Goal: Transaction & Acquisition: Subscribe to service/newsletter

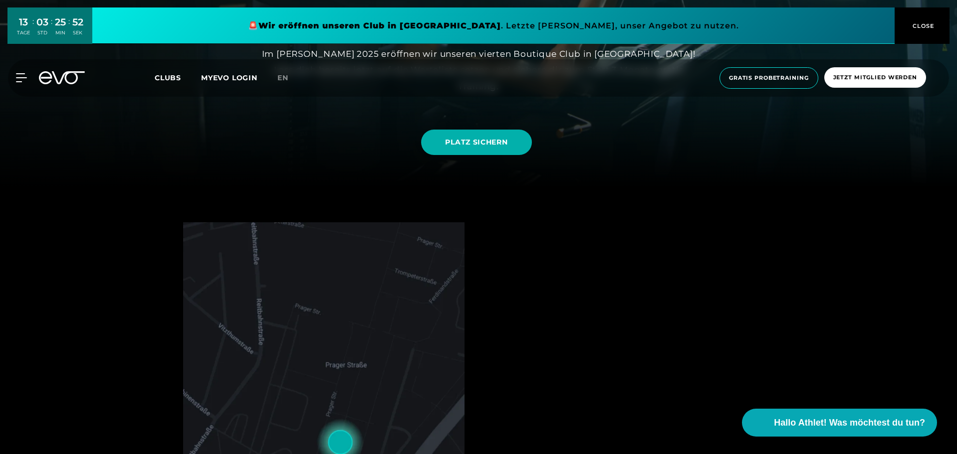
scroll to position [249, 0]
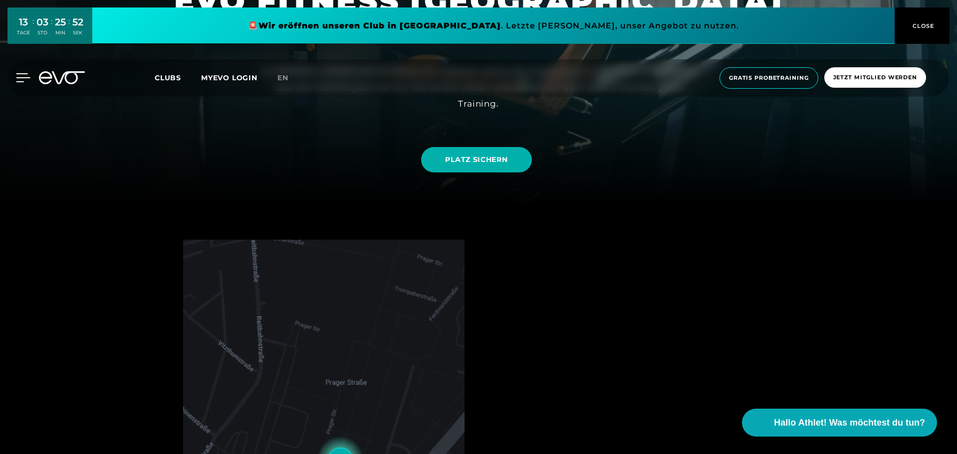
click at [26, 82] on div "MyEVO Login Über EVO Mitgliedschaften Probetraining TAGESPASS EVO Studios [GEOG…" at bounding box center [15, 77] width 35 height 9
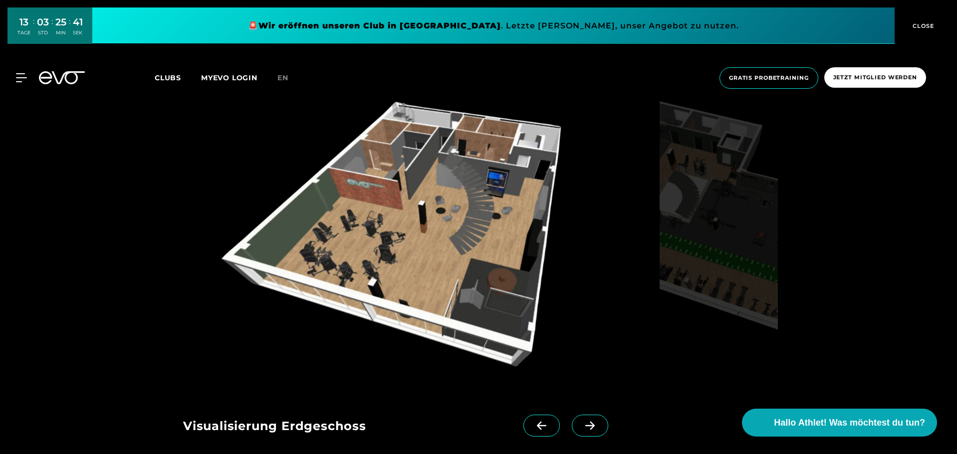
scroll to position [1147, 0]
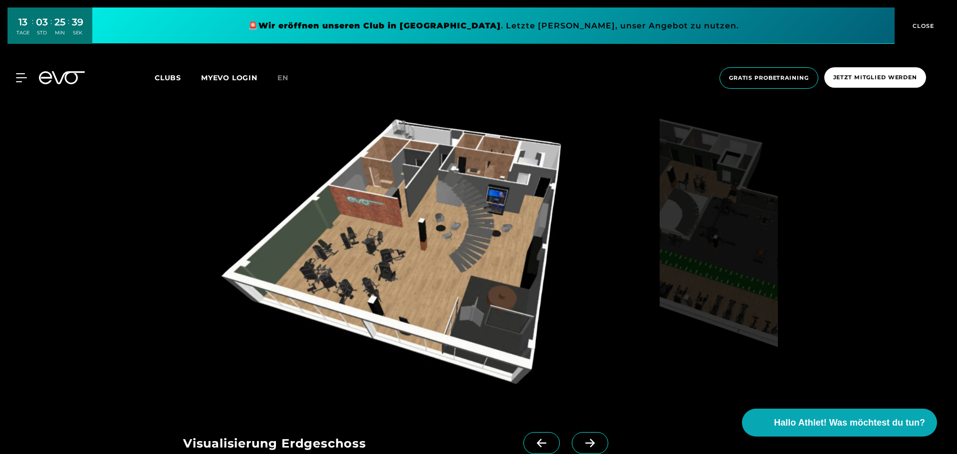
click at [584, 438] on span at bounding box center [590, 443] width 36 height 22
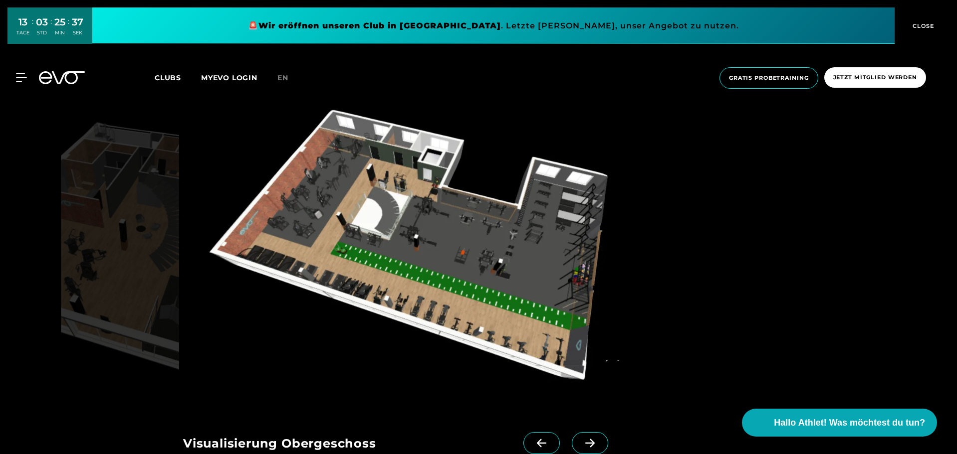
click at [584, 438] on span at bounding box center [590, 443] width 36 height 22
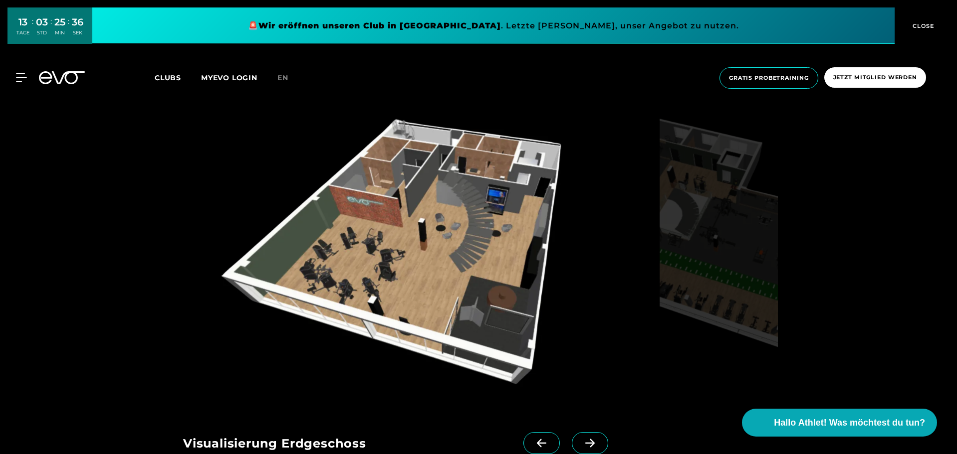
click at [584, 438] on span at bounding box center [590, 443] width 36 height 22
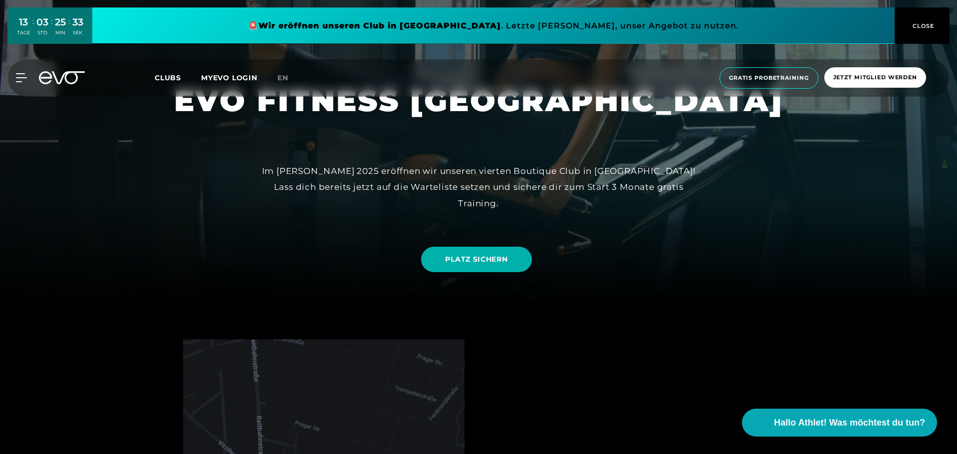
scroll to position [0, 0]
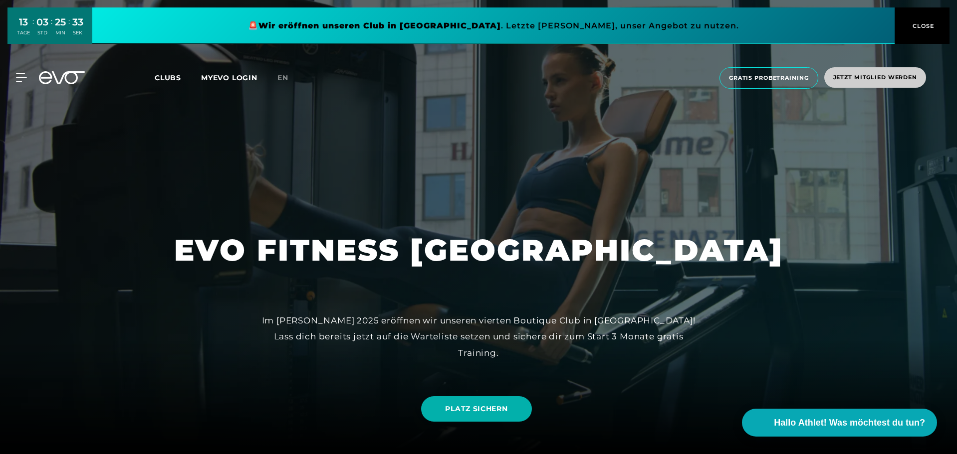
click at [894, 73] on span "Jetzt Mitglied werden" at bounding box center [875, 77] width 102 height 20
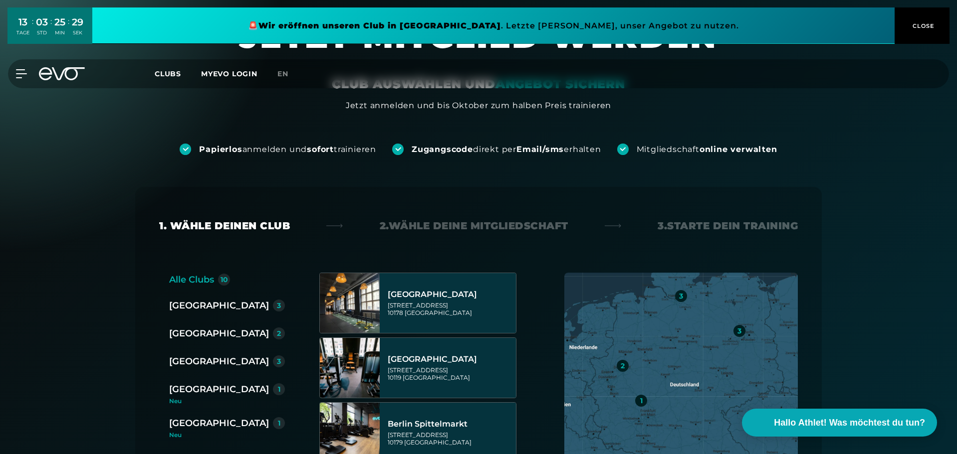
scroll to position [50, 0]
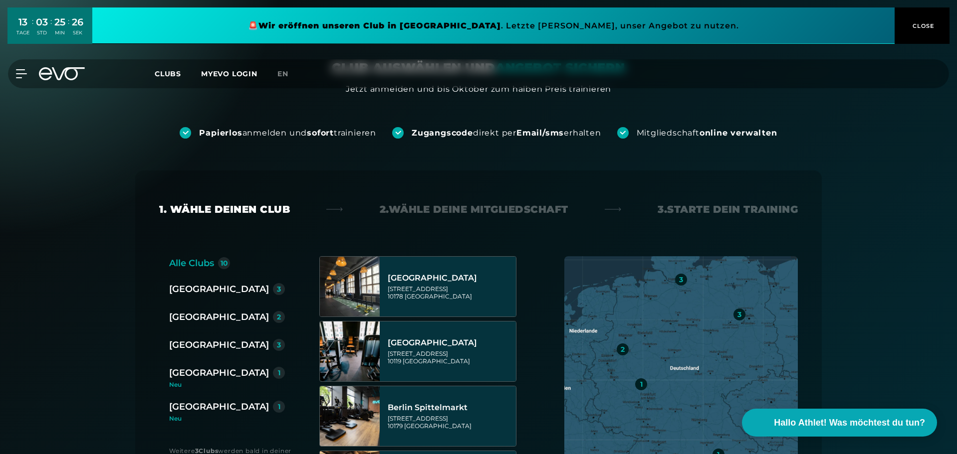
click at [186, 291] on div "[GEOGRAPHIC_DATA]" at bounding box center [219, 289] width 100 height 14
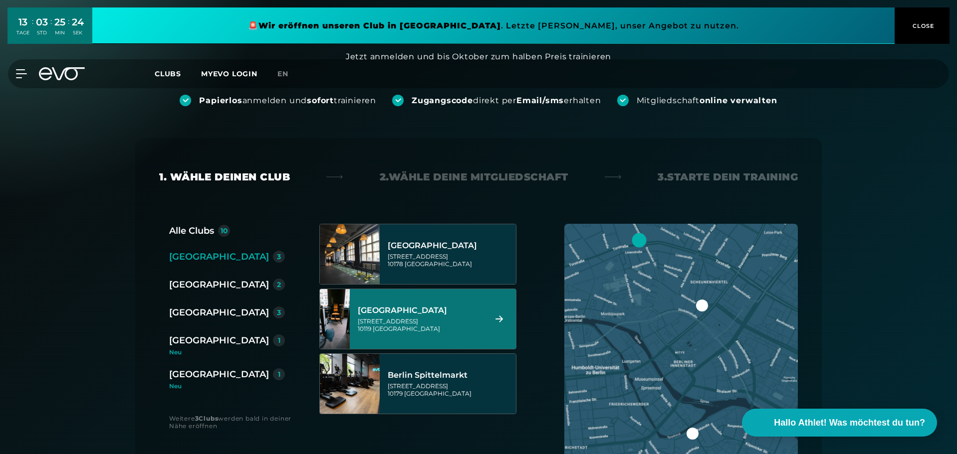
scroll to position [100, 0]
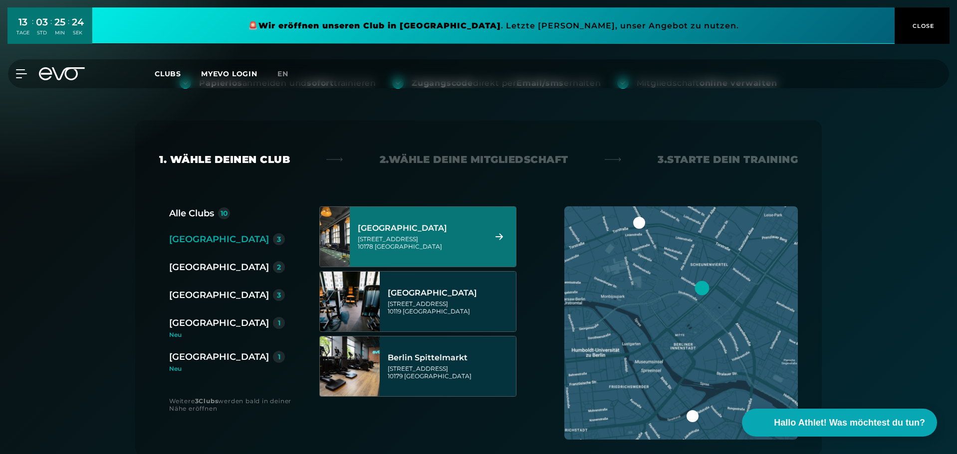
click at [430, 245] on div "[STREET_ADDRESS]" at bounding box center [420, 242] width 125 height 15
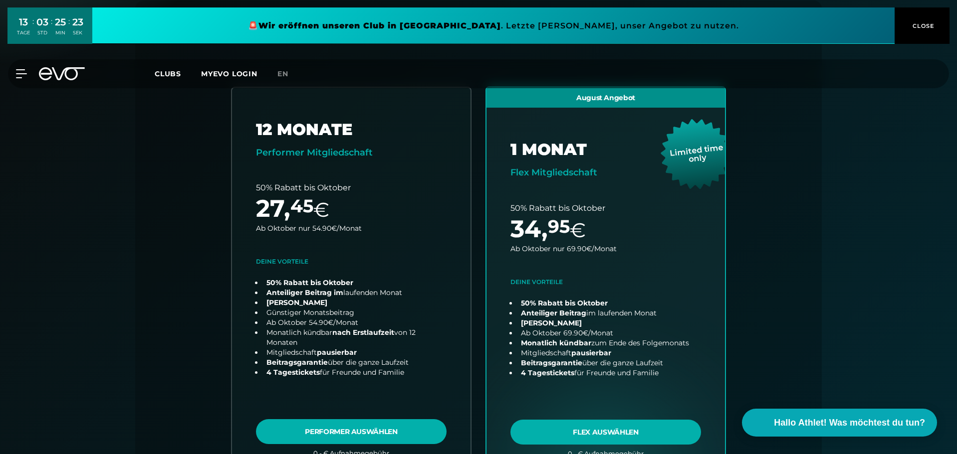
scroll to position [220, 0]
